Goal: Use online tool/utility: Use online tool/utility

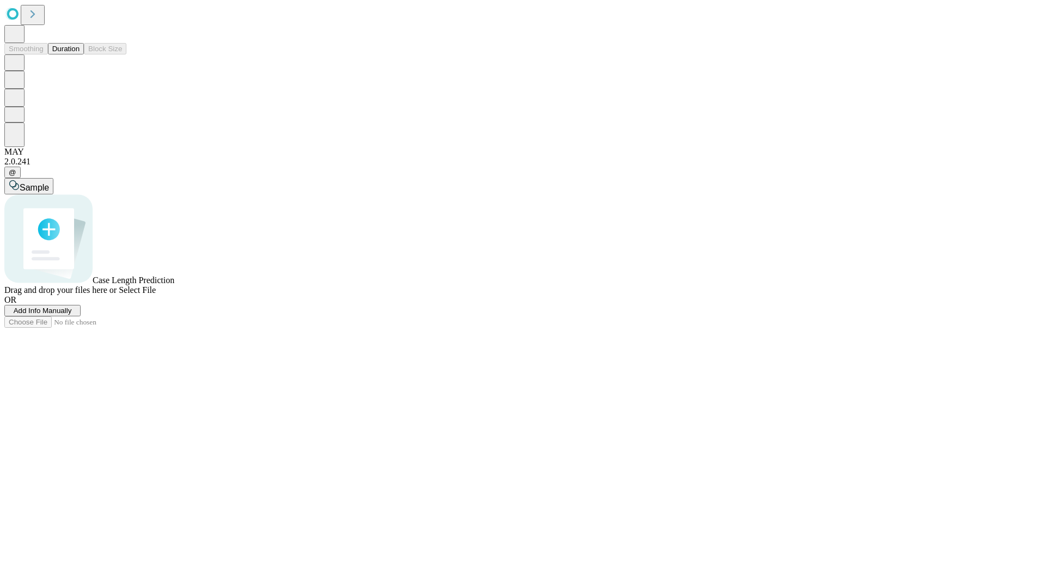
click at [80, 54] on button "Duration" at bounding box center [66, 48] width 36 height 11
click at [72, 315] on span "Add Info Manually" at bounding box center [43, 311] width 58 height 8
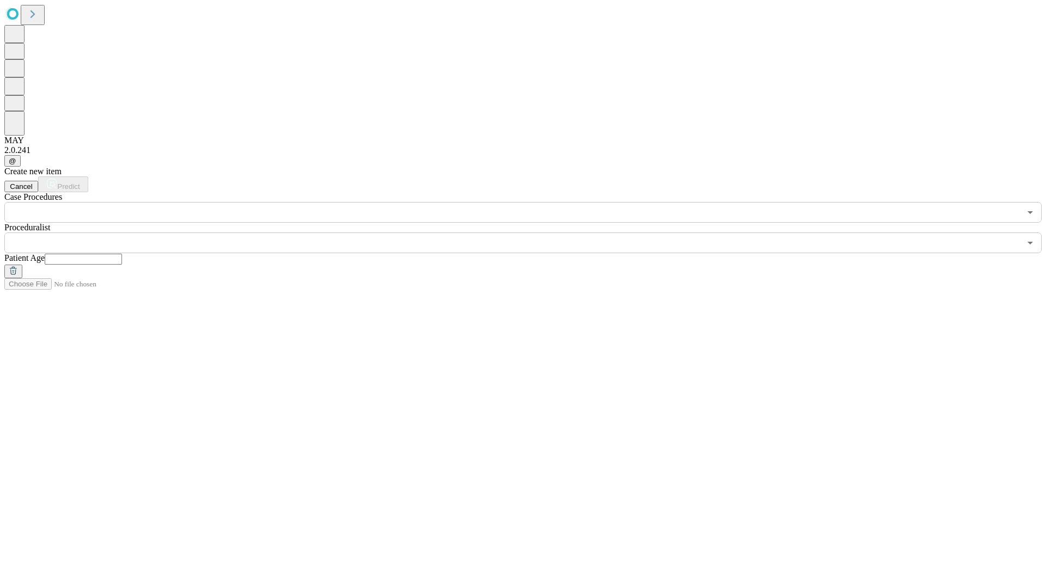
click at [122, 254] on input "text" at bounding box center [83, 259] width 77 height 11
type input "*"
click at [530, 233] on input "text" at bounding box center [512, 243] width 1016 height 21
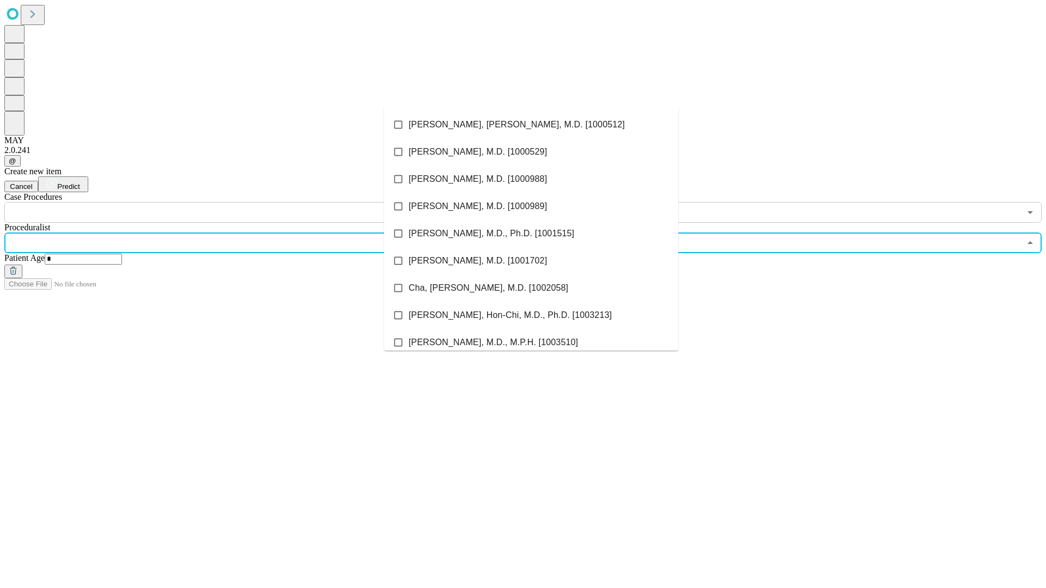
click at [531, 125] on li "[PERSON_NAME], [PERSON_NAME], M.D. [1000512]" at bounding box center [531, 124] width 294 height 27
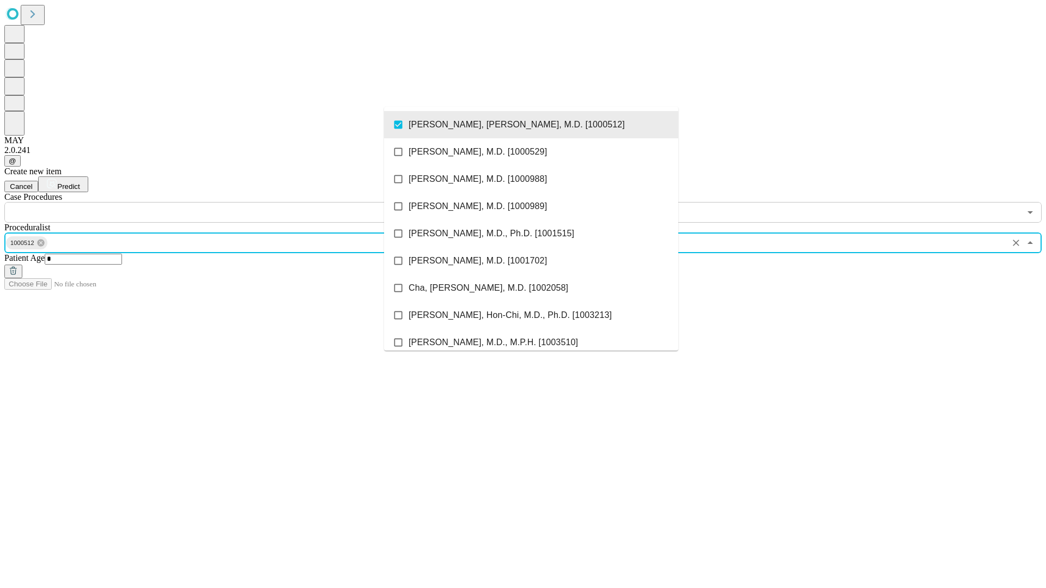
click at [229, 202] on input "text" at bounding box center [512, 212] width 1016 height 21
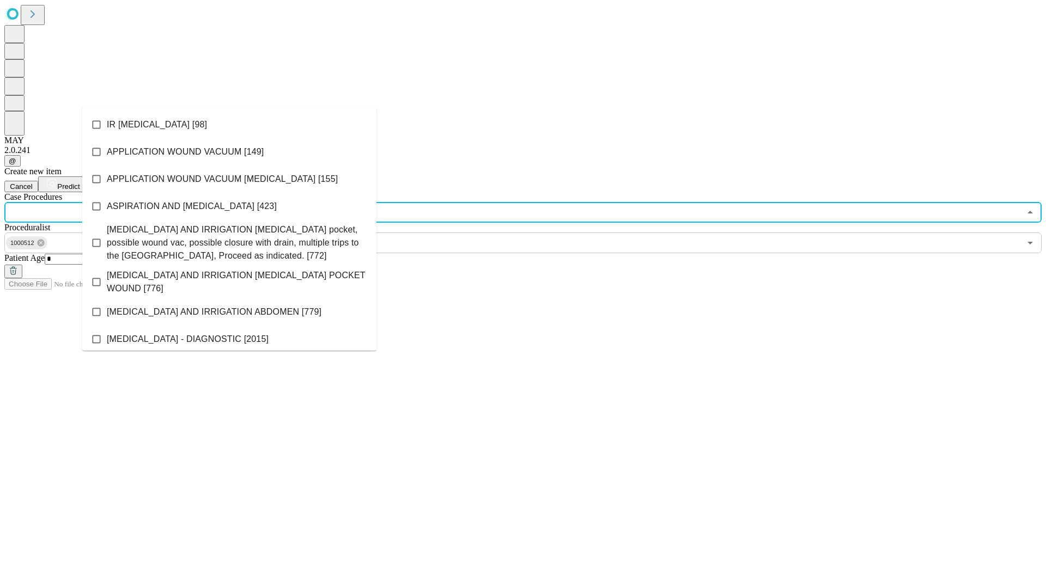
click at [229, 125] on li "IR [MEDICAL_DATA] [98]" at bounding box center [229, 124] width 294 height 27
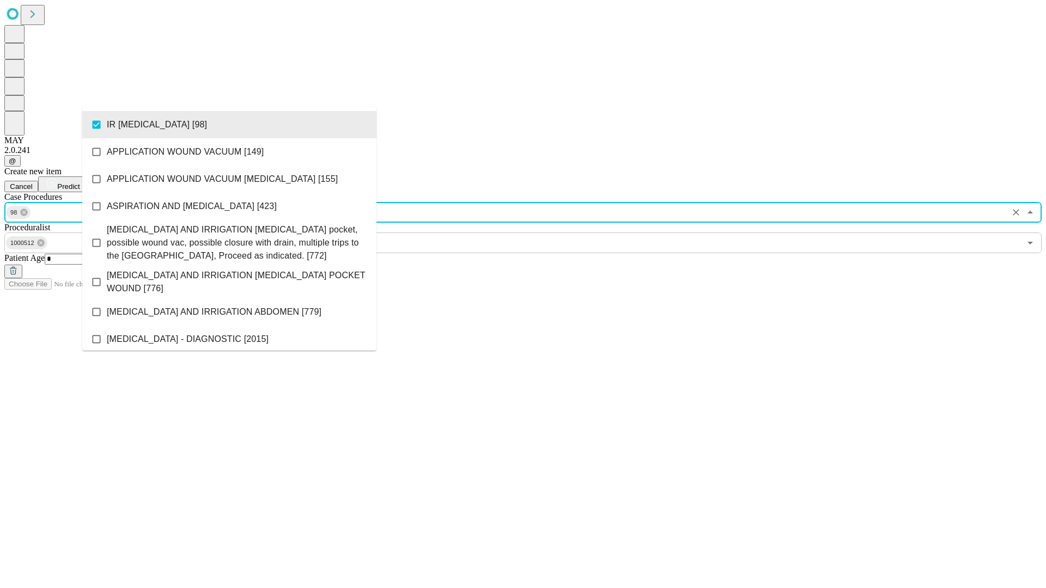
click at [80, 182] on span "Predict" at bounding box center [68, 186] width 22 height 8
